Goal: Task Accomplishment & Management: Use online tool/utility

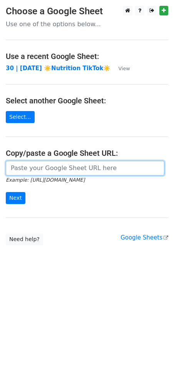
click at [36, 164] on input "url" at bounding box center [85, 168] width 159 height 15
paste input "https://docs.google.com/spreadsheets/d/1LGRpfttmF8E3uEg5LWHtUI51NUzeGbS8pAsfi0r…"
type input "https://docs.google.com/spreadsheets/d/1LGRpfttmF8E3uEg5LWHtUI51NUzeGbS8pAsfi0r…"
click at [6, 192] on input "Next" at bounding box center [16, 198] width 20 height 12
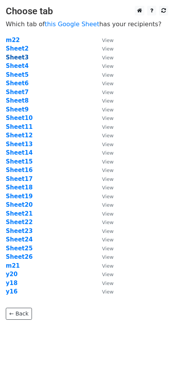
click at [19, 59] on strong "Sheet3" at bounding box center [17, 57] width 23 height 7
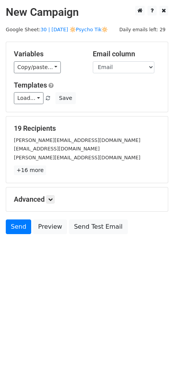
click at [12, 96] on div "Load... Marketing Strategy for Therapists Therapy Marketing Toolkit TikTok for …" at bounding box center [87, 98] width 158 height 12
click at [30, 100] on link "Load..." at bounding box center [29, 98] width 30 height 12
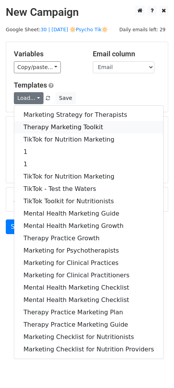
click at [32, 123] on link "Therapy Marketing Toolkit" at bounding box center [88, 127] width 149 height 12
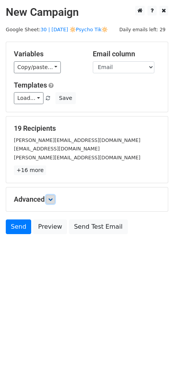
click at [51, 198] on icon at bounding box center [50, 199] width 5 height 5
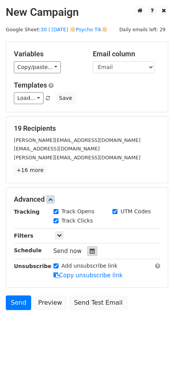
click at [90, 253] on icon at bounding box center [92, 251] width 5 height 5
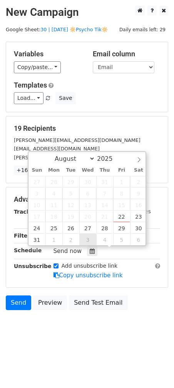
type input "2025-09-03 12:00"
select select "8"
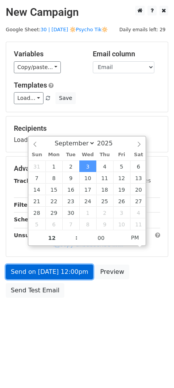
click at [73, 274] on link "Send on Sep 3 at 12:00pm" at bounding box center [50, 272] width 88 height 15
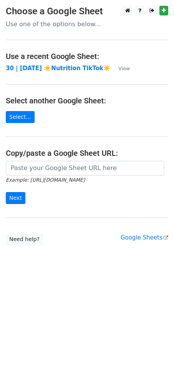
drag, startPoint x: 97, startPoint y: 188, endPoint x: 99, endPoint y: 178, distance: 9.4
click at [98, 180] on form "Example: https://docs.google.com/spreadsheets/d/abc/edit Next" at bounding box center [87, 182] width 163 height 43
click at [85, 178] on small "Example: https://docs.google.com/spreadsheets/d/abc/edit" at bounding box center [45, 180] width 79 height 6
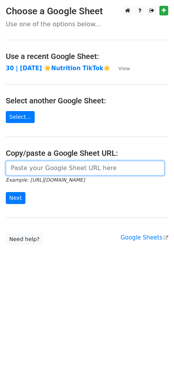
click at [85, 169] on input "url" at bounding box center [85, 168] width 159 height 15
paste input "https://docs.google.com/spreadsheets/d/1LGRpfttmF8E3uEg5LWHtUI51NUzeGbS8pAsfi0r…"
type input "https://docs.google.com/spreadsheets/d/1LGRpfttmF8E3uEg5LWHtUI51NUzeGbS8pAsfi0r…"
click at [6, 192] on input "Next" at bounding box center [16, 198] width 20 height 12
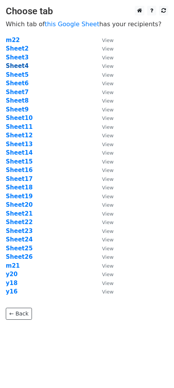
click at [25, 66] on strong "Sheet4" at bounding box center [17, 66] width 23 height 7
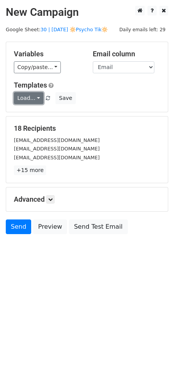
click at [27, 99] on link "Load..." at bounding box center [29, 98] width 30 height 12
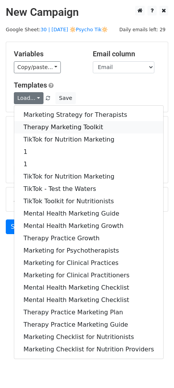
drag, startPoint x: 29, startPoint y: 125, endPoint x: 39, endPoint y: 152, distance: 28.7
click at [29, 125] on link "Therapy Marketing Toolkit" at bounding box center [88, 127] width 149 height 12
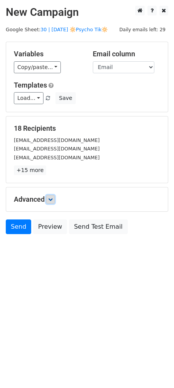
click at [53, 199] on icon at bounding box center [50, 199] width 5 height 5
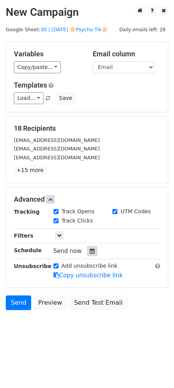
click at [87, 249] on div at bounding box center [92, 251] width 10 height 10
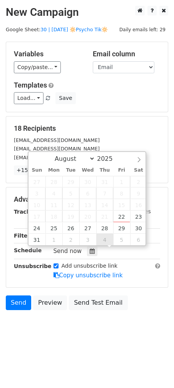
type input "[DATE] 12:00"
select select "8"
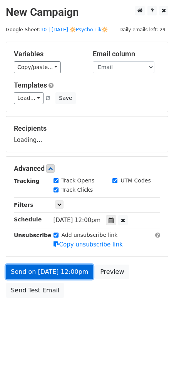
click at [64, 276] on link "Send on [DATE] 12:00pm" at bounding box center [50, 272] width 88 height 15
